Goal: Check status: Check status

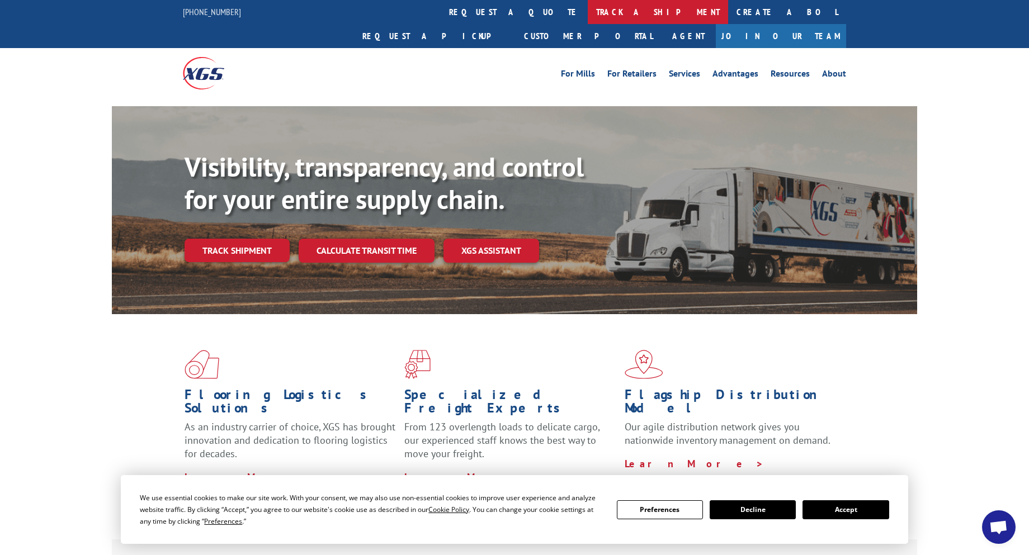
click at [588, 11] on link "track a shipment" at bounding box center [658, 12] width 140 height 24
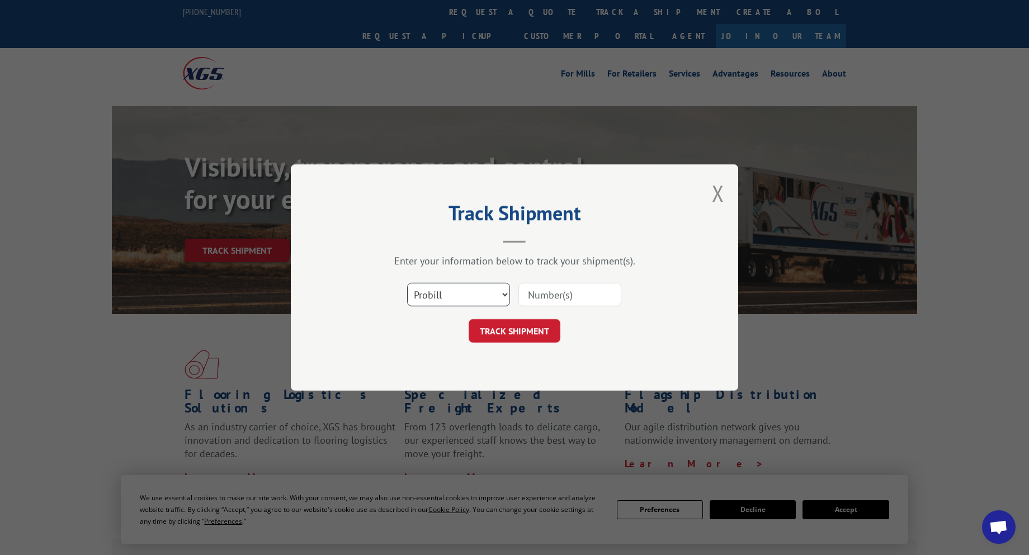
click at [484, 293] on select "Select category... Probill BOL PO" at bounding box center [458, 294] width 103 height 23
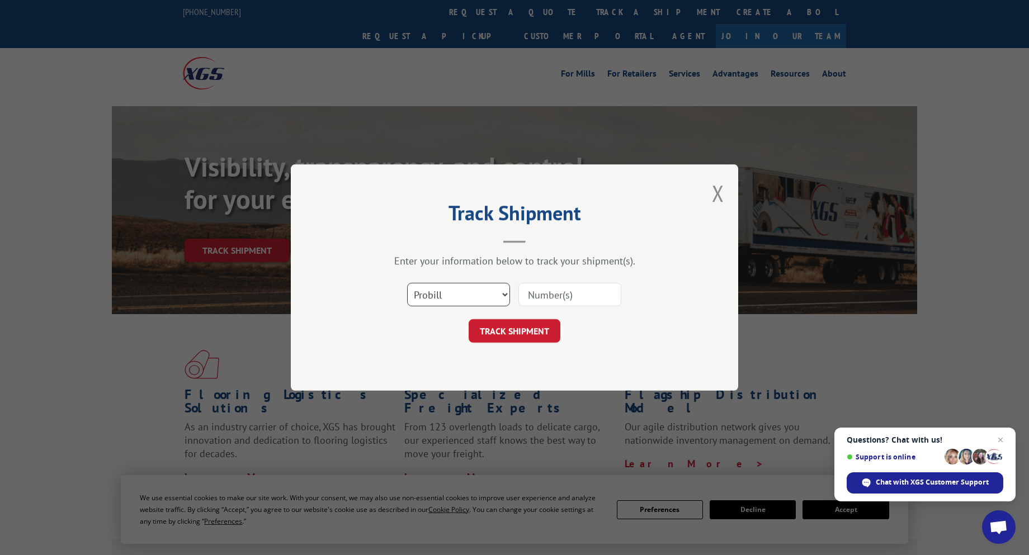
select select "bol"
click at [407, 283] on select "Select category... Probill BOL PO" at bounding box center [458, 294] width 103 height 23
click at [559, 296] on input at bounding box center [570, 294] width 103 height 23
paste input "15172728"
type input "15172728"
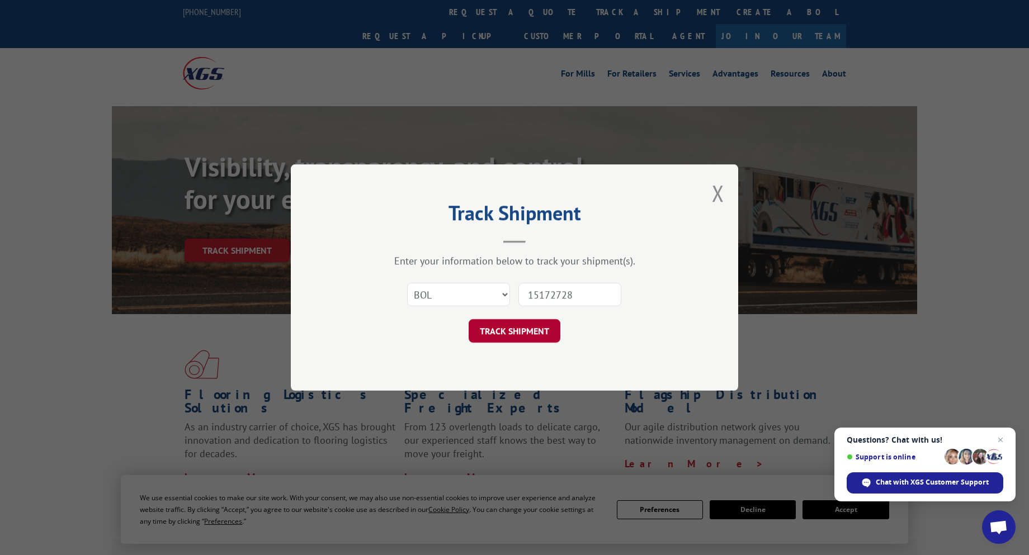
click at [501, 336] on button "TRACK SHIPMENT" at bounding box center [515, 330] width 92 height 23
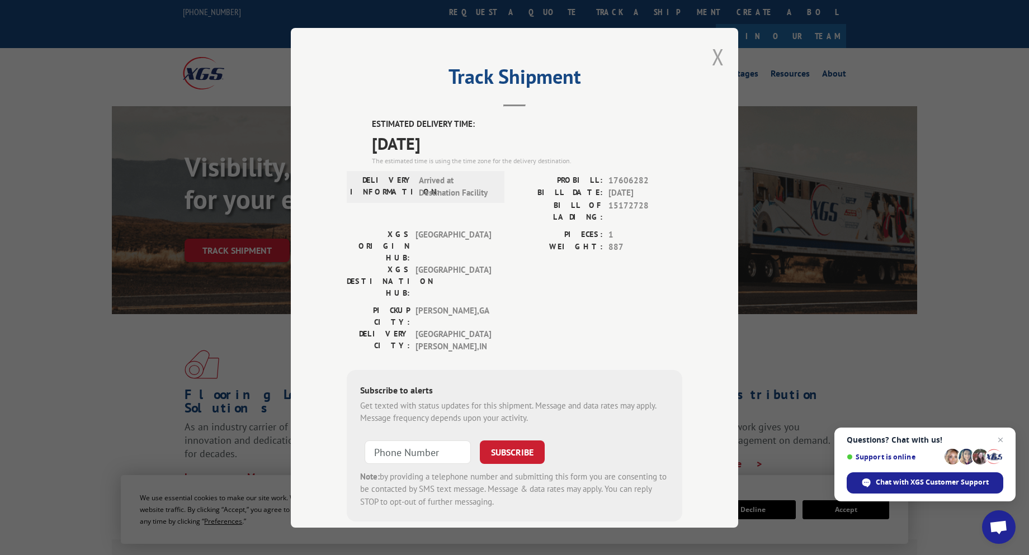
click at [717, 50] on button "Close modal" at bounding box center [718, 57] width 12 height 30
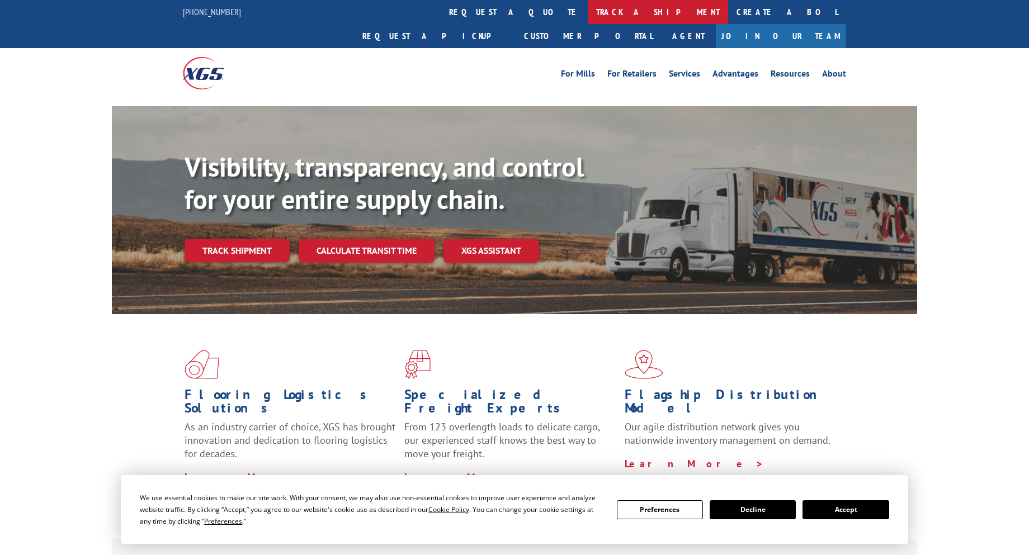
click at [588, 11] on link "track a shipment" at bounding box center [658, 12] width 140 height 24
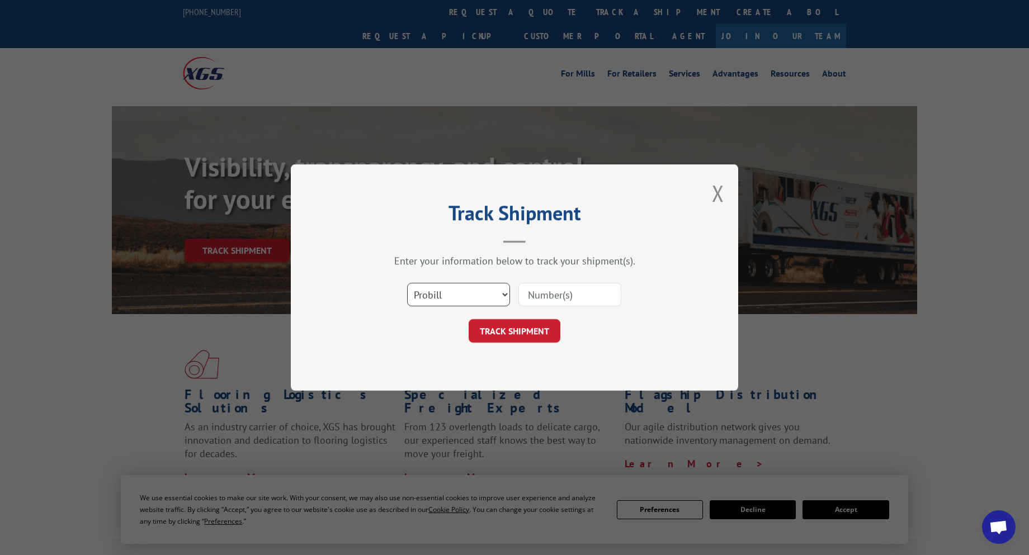
click at [444, 301] on select "Select category... Probill BOL PO" at bounding box center [458, 294] width 103 height 23
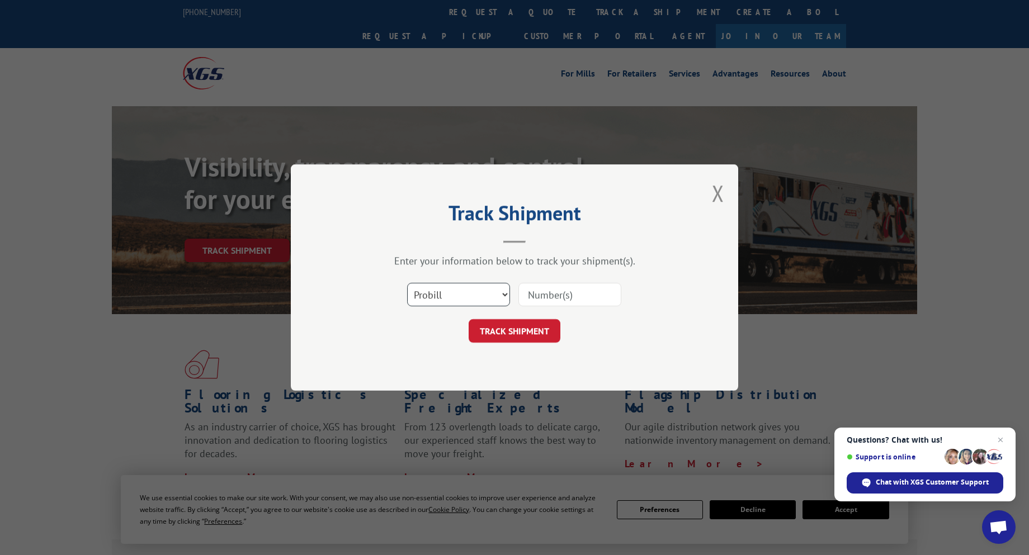
select select "bol"
click at [407, 283] on select "Select category... Probill BOL PO" at bounding box center [458, 294] width 103 height 23
paste input "54393826"
type input "54393826"
click at [489, 327] on button "TRACK SHIPMENT" at bounding box center [515, 330] width 92 height 23
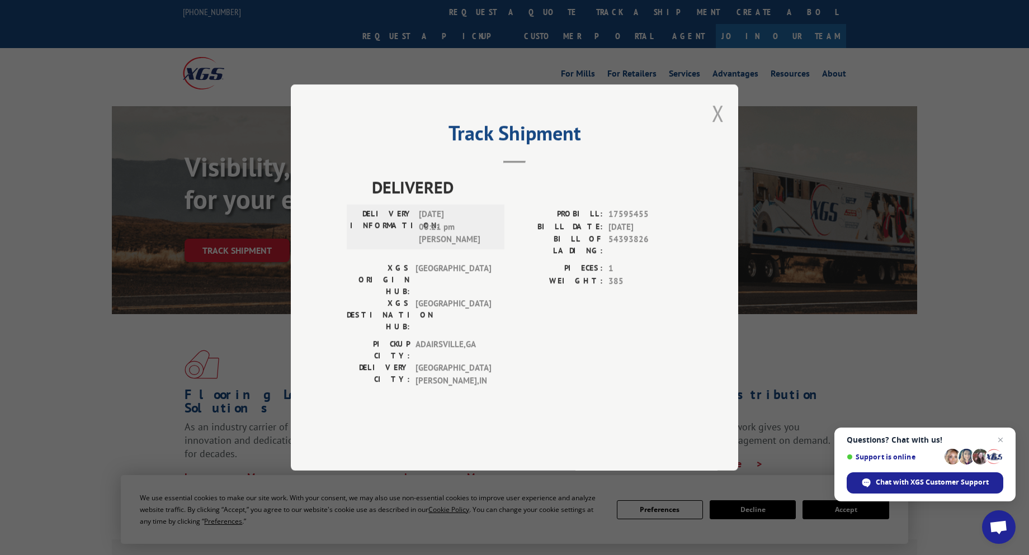
click at [717, 128] on button "Close modal" at bounding box center [718, 113] width 12 height 30
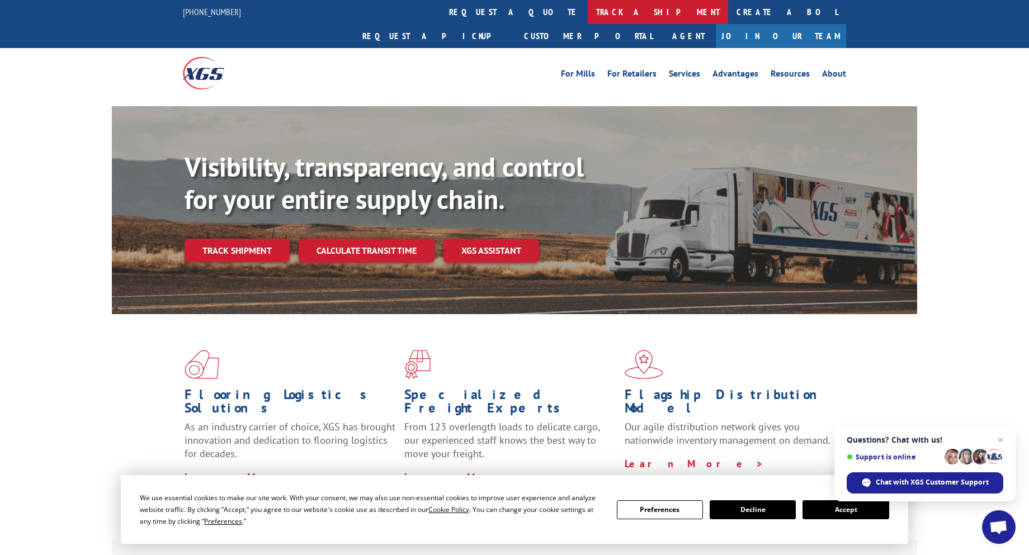
click at [588, 13] on link "track a shipment" at bounding box center [658, 12] width 140 height 24
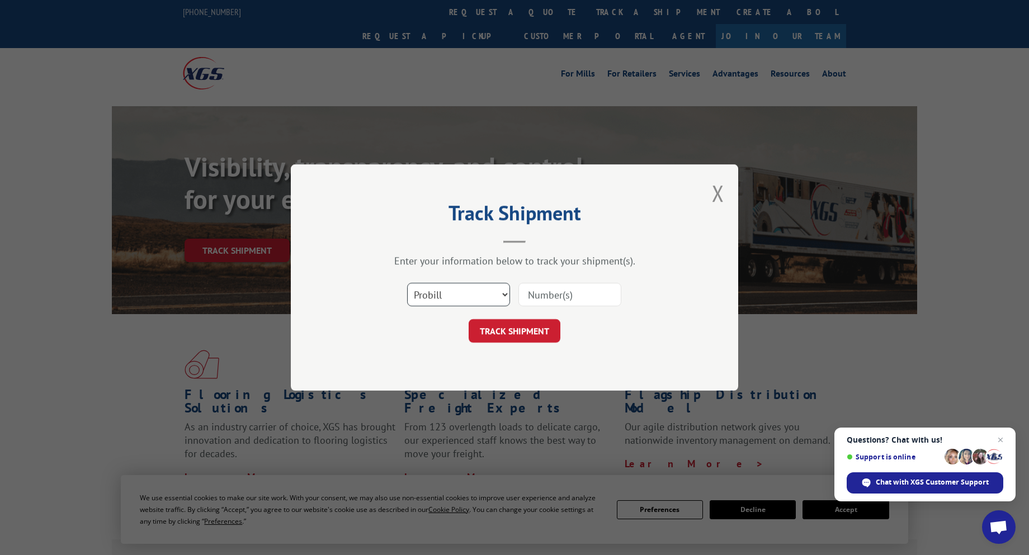
click at [472, 305] on select "Select category... Probill BOL PO" at bounding box center [458, 294] width 103 height 23
select select "bol"
click at [407, 283] on select "Select category... Probill BOL PO" at bounding box center [458, 294] width 103 height 23
paste input "54393826"
type input "54393826"
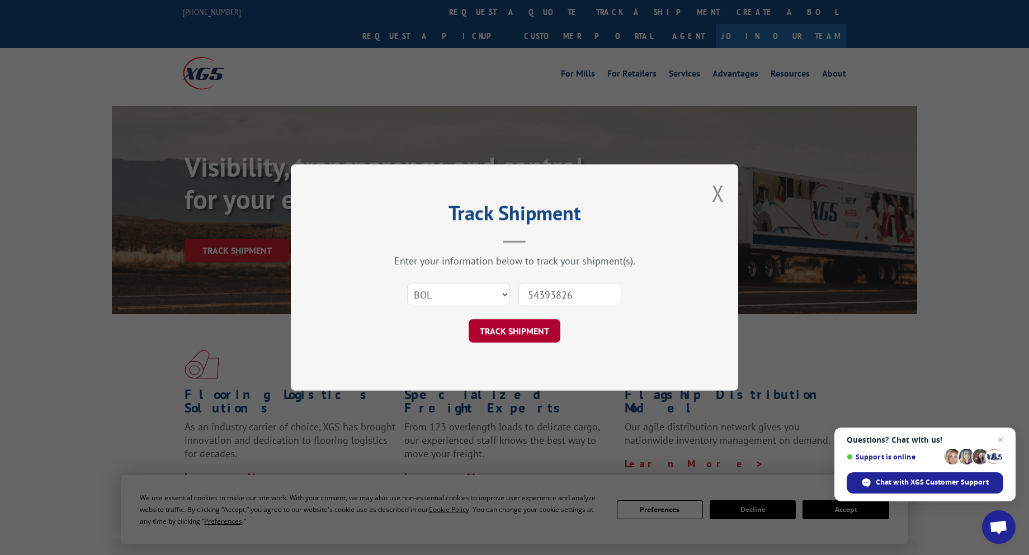
click at [538, 329] on button "TRACK SHIPMENT" at bounding box center [515, 330] width 92 height 23
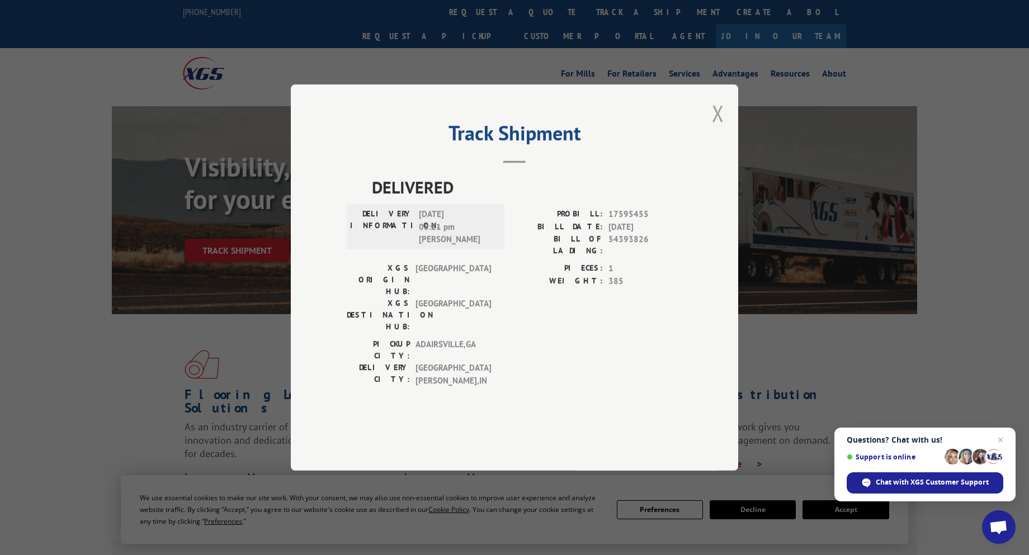
click at [717, 128] on button "Close modal" at bounding box center [718, 113] width 12 height 30
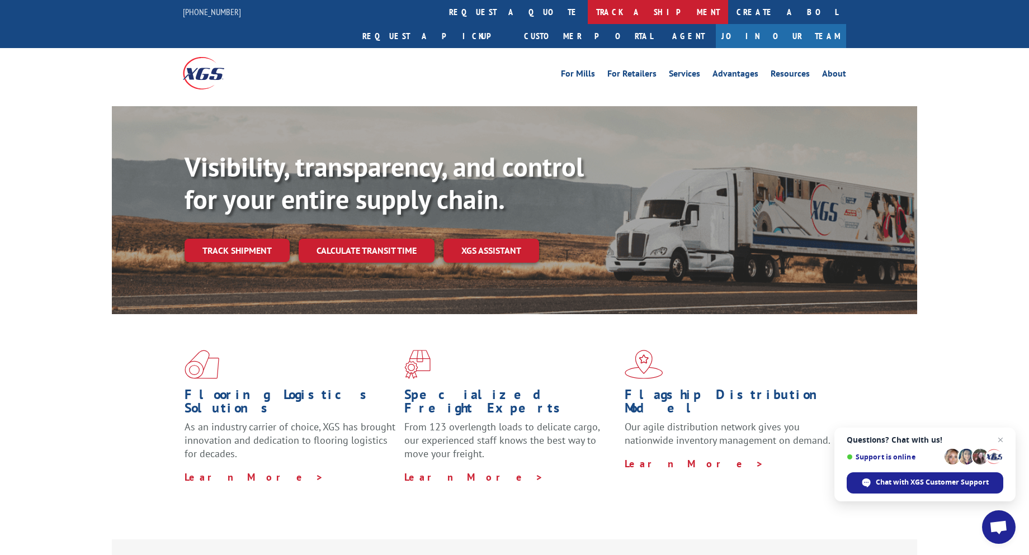
click at [588, 7] on link "track a shipment" at bounding box center [658, 12] width 140 height 24
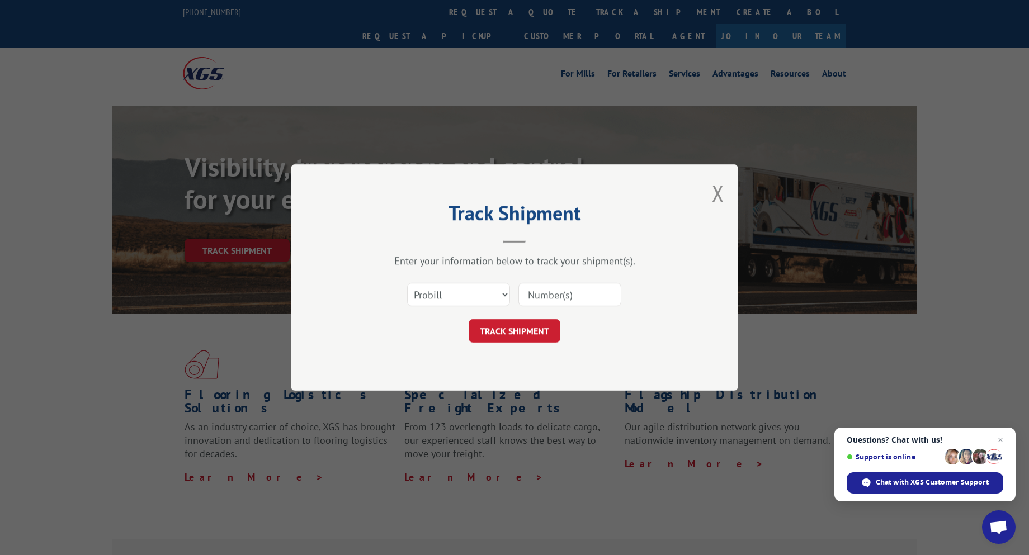
click at [491, 308] on div "Select category... Probill BOL PO" at bounding box center [515, 294] width 336 height 37
click at [491, 299] on select "Select category... Probill BOL PO" at bounding box center [458, 294] width 103 height 23
select select "bol"
click at [407, 283] on select "Select category... Probill BOL PO" at bounding box center [458, 294] width 103 height 23
paste input "54393826"
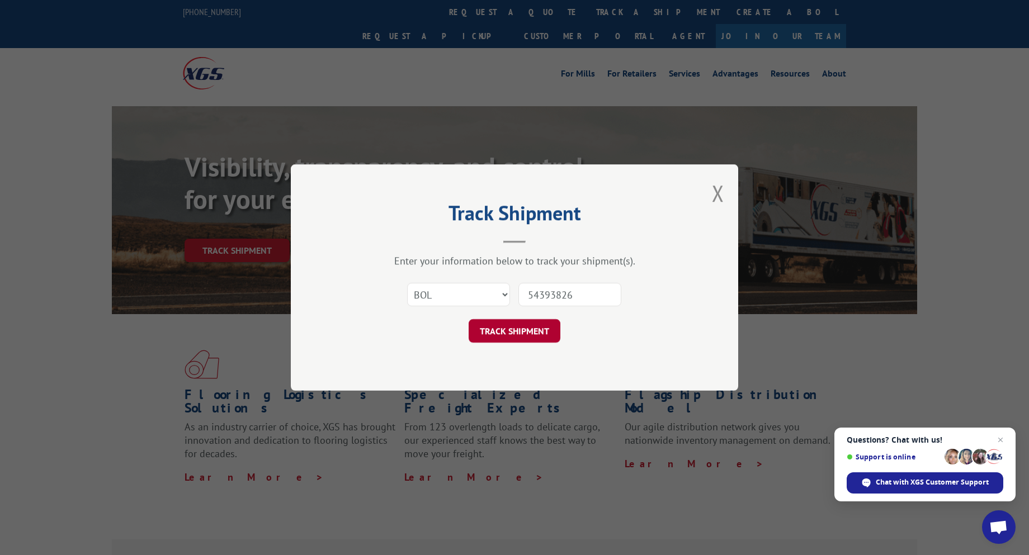
type input "54393826"
click at [511, 334] on button "TRACK SHIPMENT" at bounding box center [515, 330] width 92 height 23
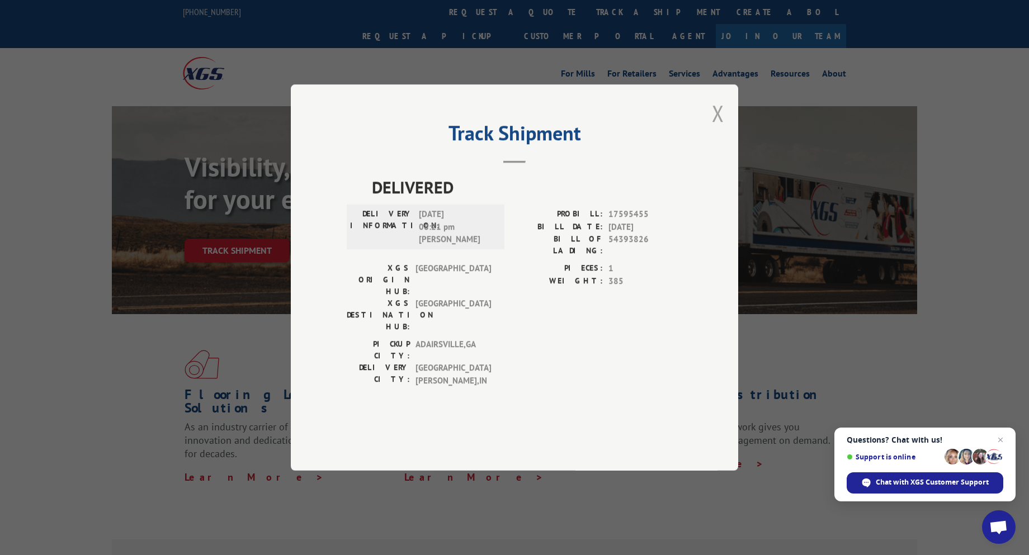
click at [719, 128] on button "Close modal" at bounding box center [718, 113] width 12 height 30
